Goal: Transaction & Acquisition: Purchase product/service

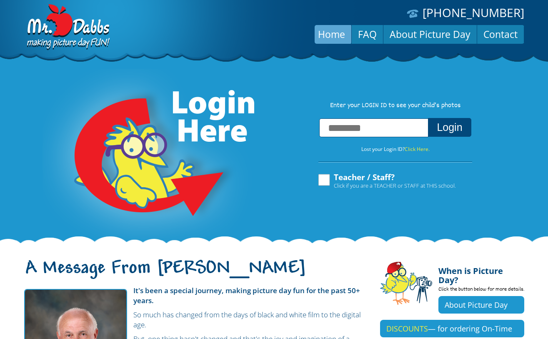
click at [340, 128] on input "text" at bounding box center [373, 127] width 109 height 19
type input "**********"
click at [428, 118] on button "Login" at bounding box center [449, 127] width 43 height 19
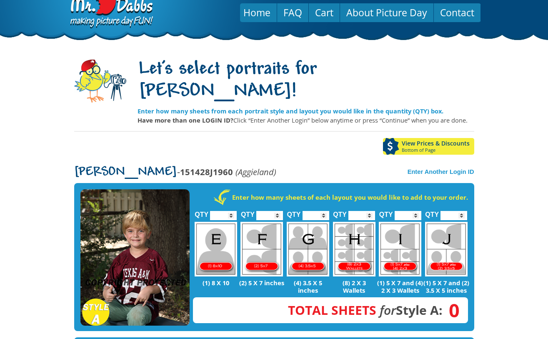
scroll to position [26, 0]
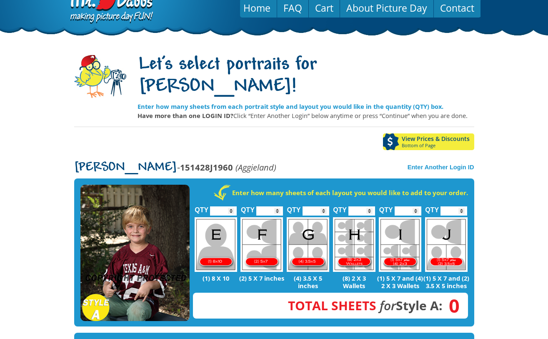
click at [269, 217] on img at bounding box center [261, 244] width 43 height 55
type input "*"
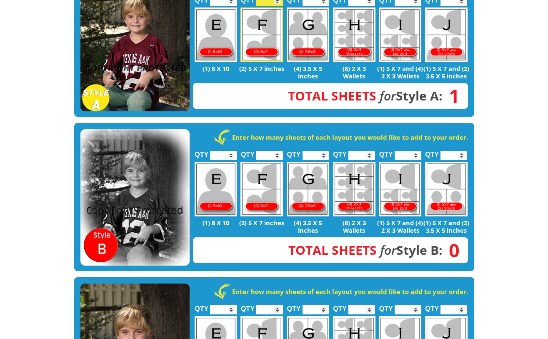
scroll to position [236, 0]
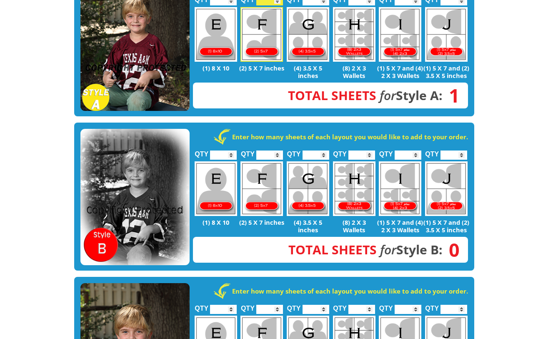
type input "*"
click at [233, 150] on input "*" at bounding box center [223, 154] width 27 height 9
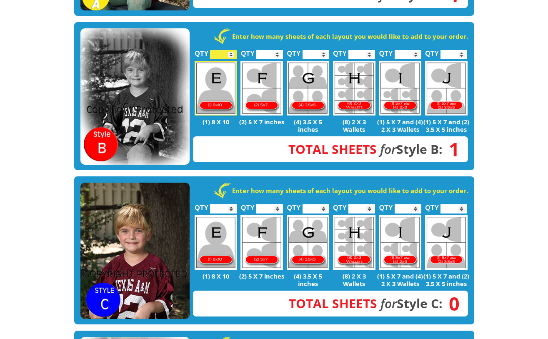
scroll to position [336, 0]
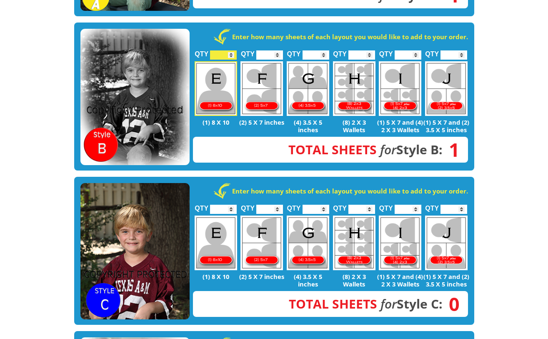
click at [225, 218] on img at bounding box center [216, 242] width 43 height 55
type input "*"
click at [179, 228] on img at bounding box center [134, 251] width 109 height 137
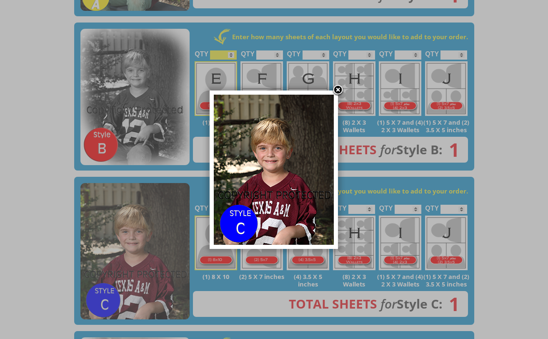
click at [336, 89] on link at bounding box center [338, 90] width 13 height 13
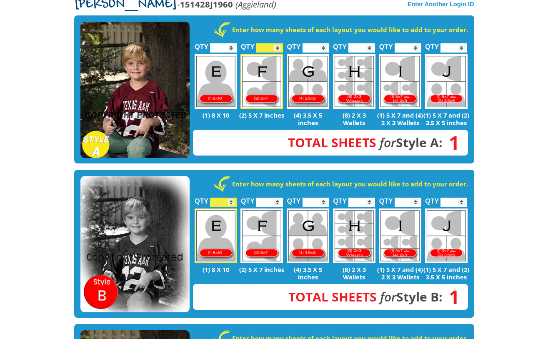
scroll to position [190, 0]
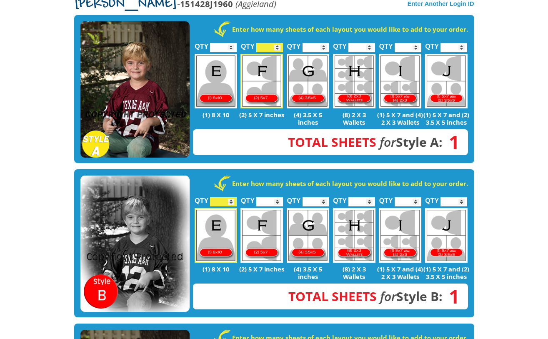
type input "*"
click at [278, 43] on input "*" at bounding box center [269, 47] width 27 height 9
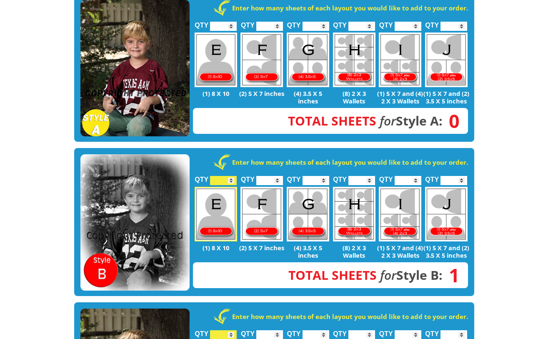
scroll to position [210, 0]
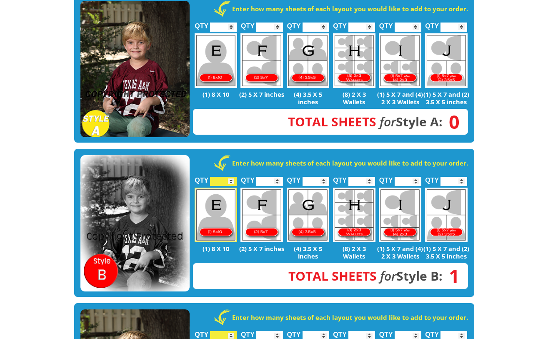
click at [232, 177] on input "*" at bounding box center [223, 181] width 27 height 9
type input "*"
click at [232, 177] on input "*" at bounding box center [223, 181] width 27 height 9
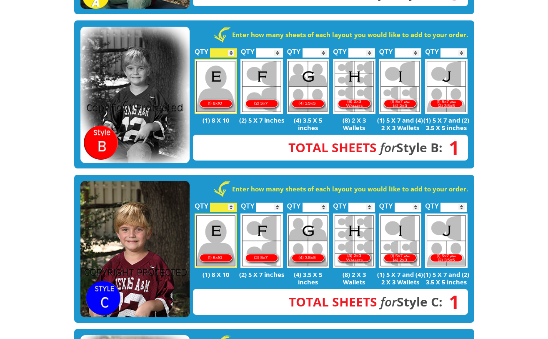
scroll to position [343, 0]
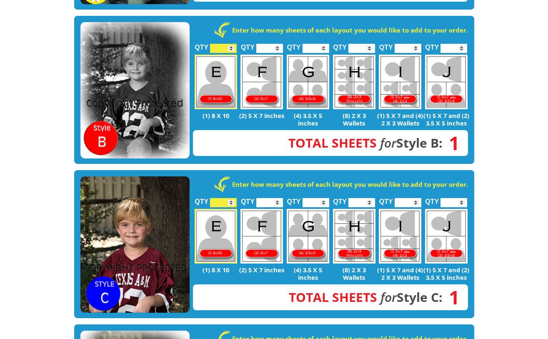
type input "*"
click at [230, 198] on input "*" at bounding box center [223, 202] width 27 height 9
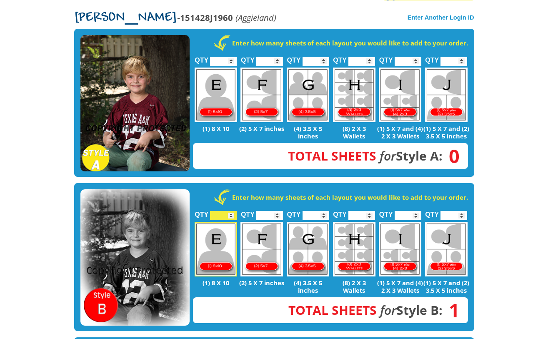
scroll to position [176, 0]
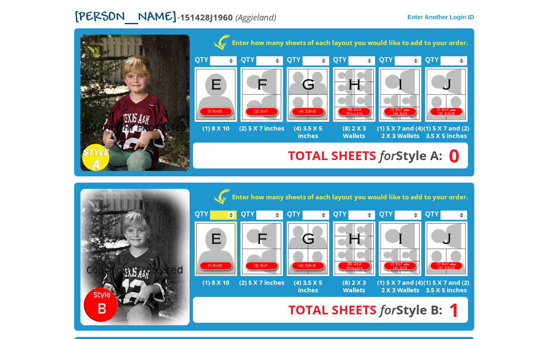
click at [232, 56] on input "*" at bounding box center [223, 60] width 27 height 9
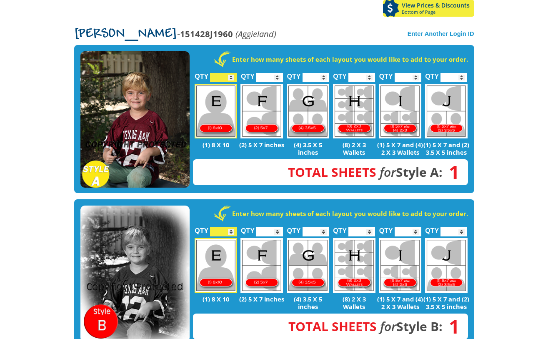
scroll to position [103, 0]
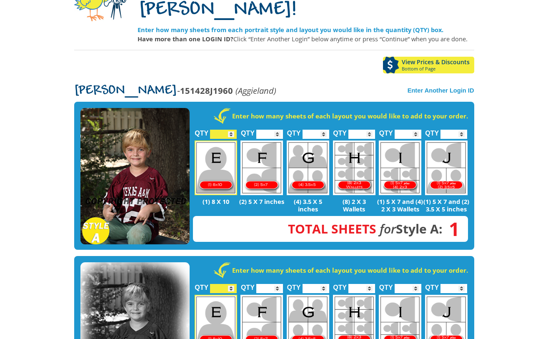
type input "*"
click at [233, 130] on input "*" at bounding box center [223, 134] width 27 height 9
type input "*"
click at [278, 130] on input "*" at bounding box center [269, 134] width 27 height 9
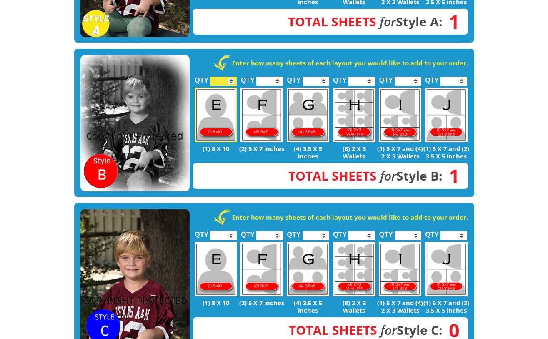
scroll to position [0, 0]
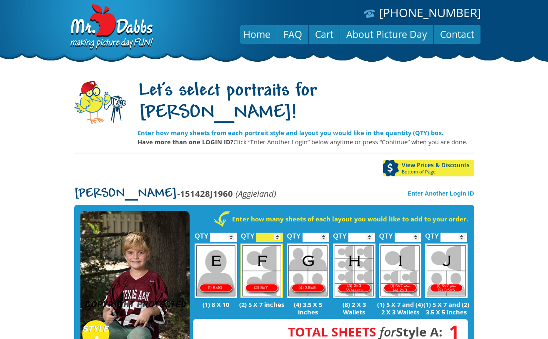
click at [230, 233] on input "*" at bounding box center [223, 237] width 27 height 9
click at [235, 233] on input "*" at bounding box center [223, 237] width 27 height 9
type input "*"
click at [233, 233] on input "*" at bounding box center [223, 237] width 27 height 9
click at [277, 233] on input "*" at bounding box center [269, 237] width 27 height 9
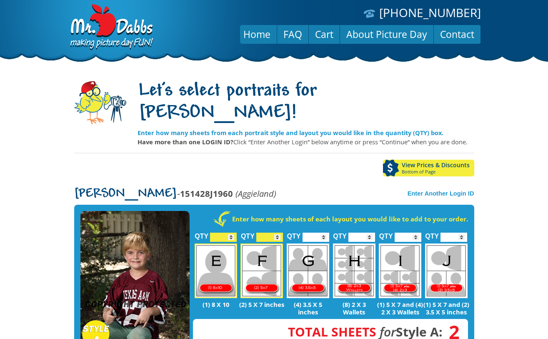
type input "*"
click at [277, 233] on input "*" at bounding box center [269, 237] width 27 height 9
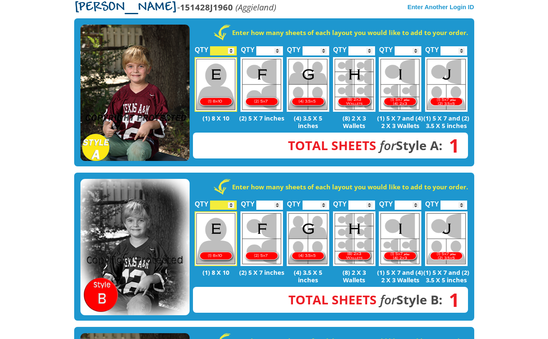
scroll to position [192, 0]
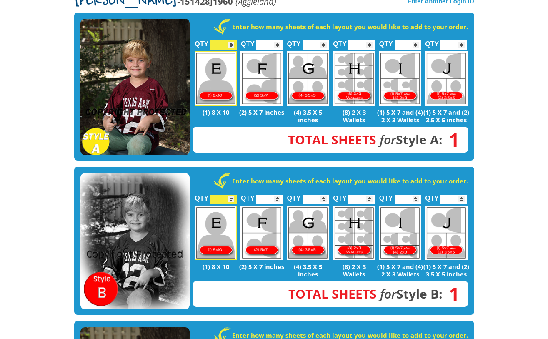
click at [232, 195] on input "*" at bounding box center [223, 199] width 27 height 9
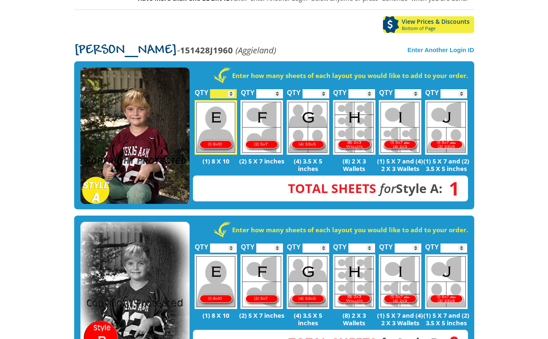
scroll to position [149, 0]
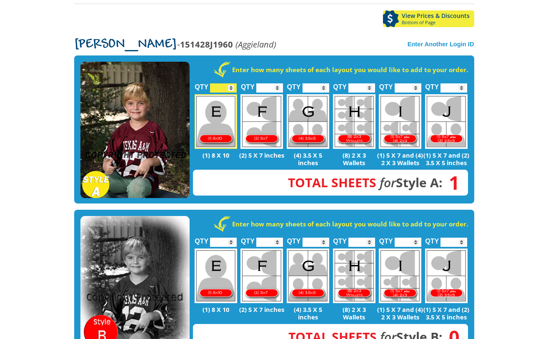
click at [230, 238] on input "*" at bounding box center [223, 242] width 27 height 9
type input "*"
click at [231, 238] on input "*" at bounding box center [223, 242] width 27 height 9
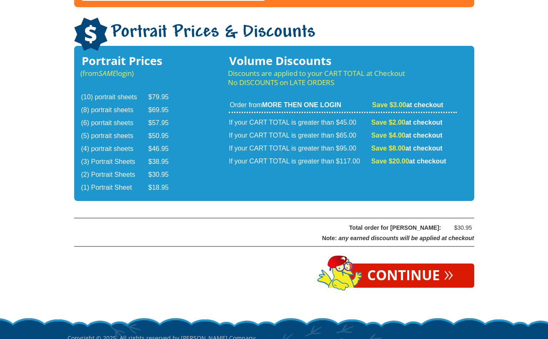
scroll to position [1373, 0]
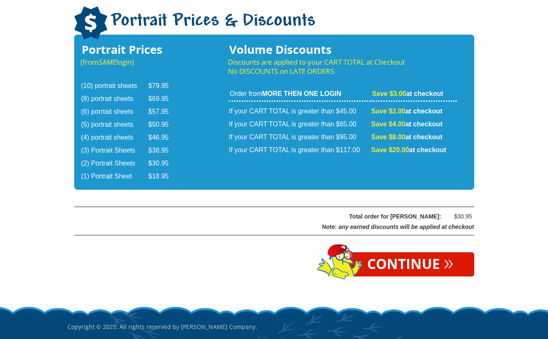
click at [387, 252] on link "Continue »" at bounding box center [410, 264] width 128 height 24
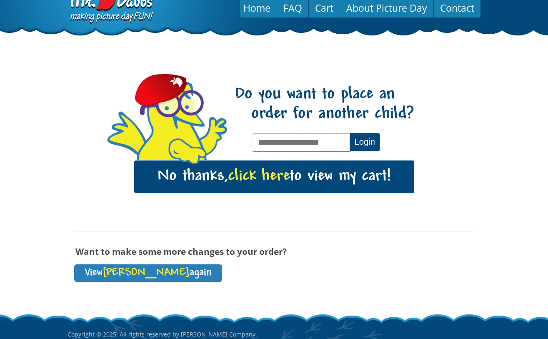
scroll to position [29, 0]
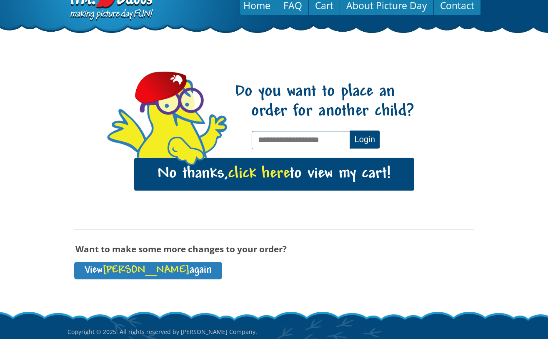
click at [340, 178] on link "No thanks, click here to view my cart!" at bounding box center [274, 174] width 280 height 33
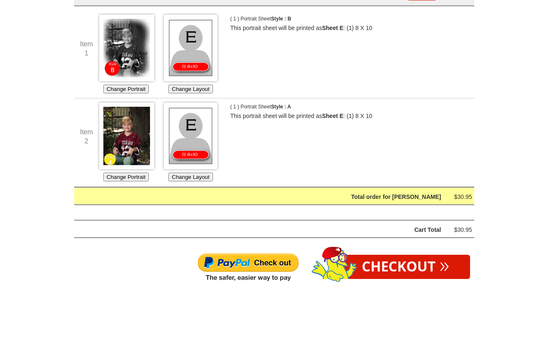
scroll to position [178, 0]
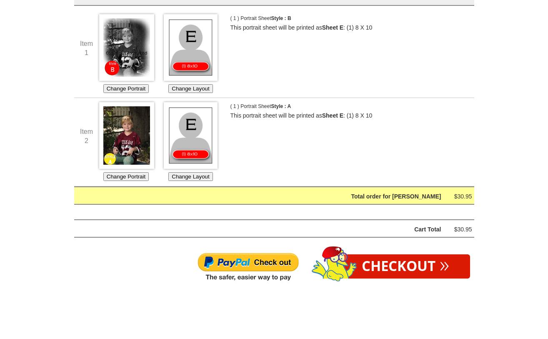
click at [271, 263] on img at bounding box center [248, 267] width 102 height 30
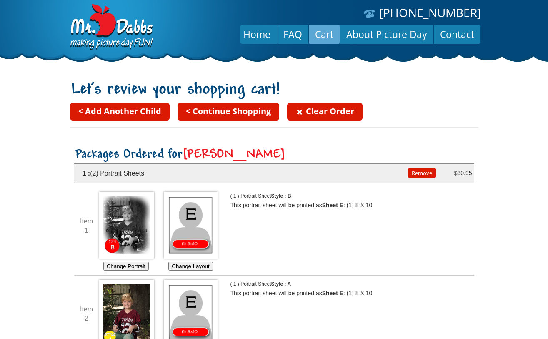
scroll to position [178, 0]
